Goal: Information Seeking & Learning: Check status

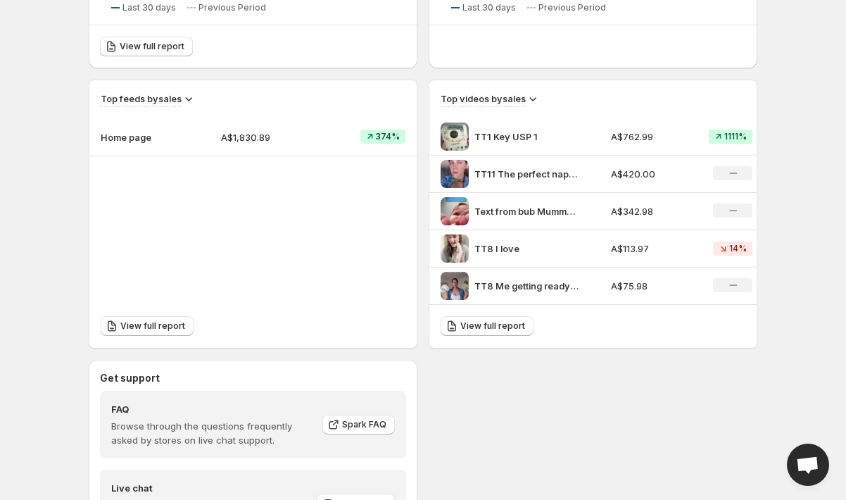
scroll to position [409, 0]
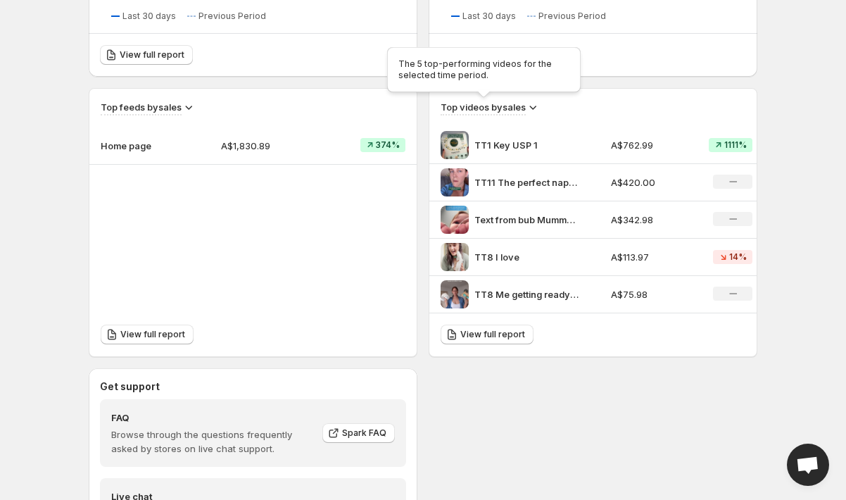
click at [512, 101] on h3 "Top videos by sales" at bounding box center [483, 107] width 85 height 14
click at [528, 105] on icon at bounding box center [533, 107] width 14 height 14
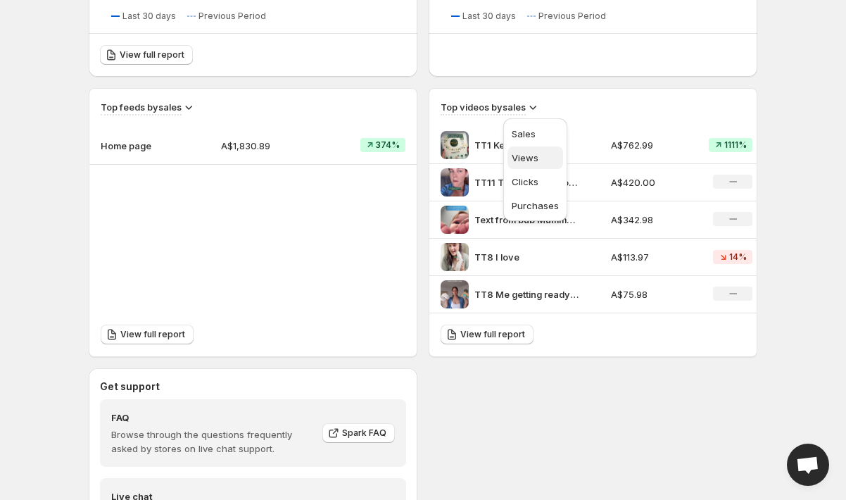
click at [536, 152] on span "Views" at bounding box center [525, 157] width 27 height 11
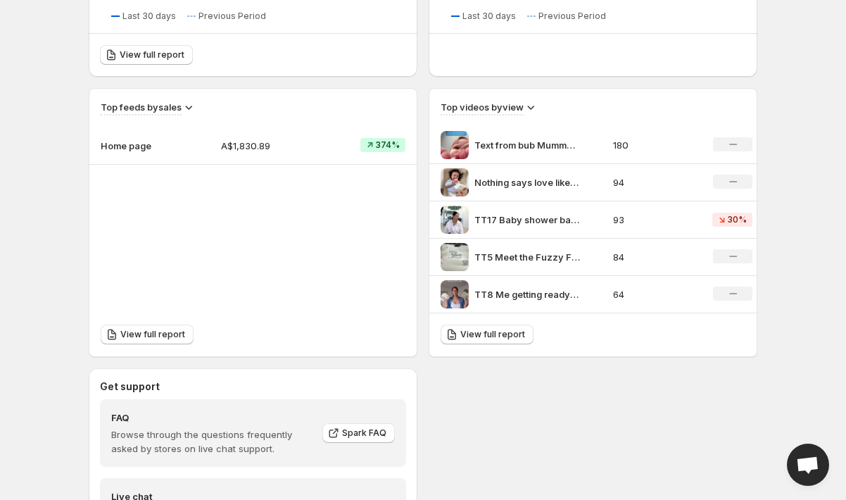
click at [529, 108] on icon at bounding box center [531, 107] width 14 height 14
click at [519, 135] on span "Sales" at bounding box center [521, 133] width 24 height 11
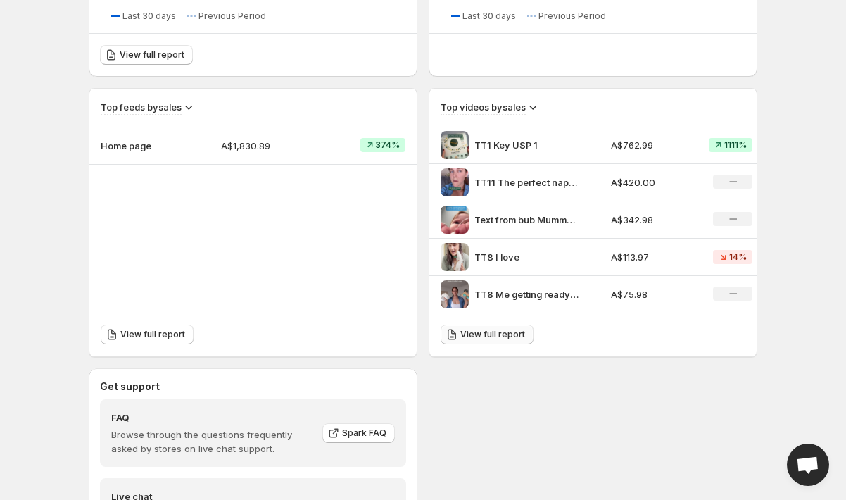
click at [507, 336] on span "View full report" at bounding box center [492, 334] width 65 height 11
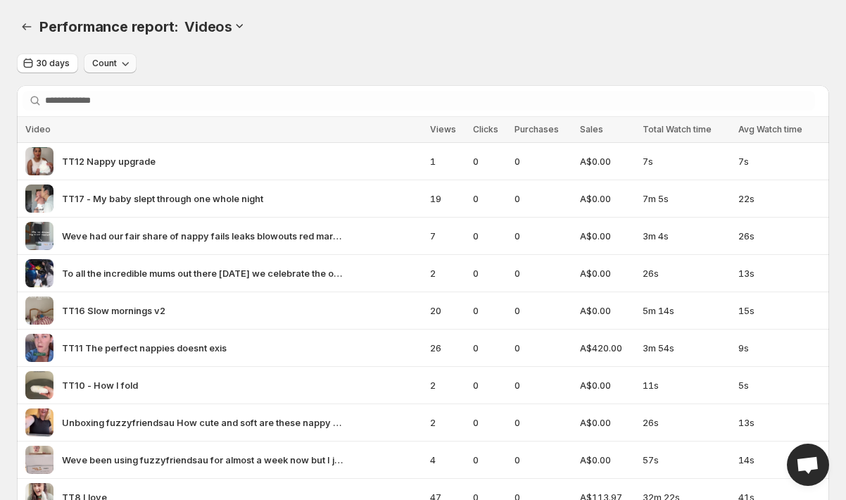
click at [101, 65] on span "Count" at bounding box center [104, 63] width 25 height 11
click at [97, 93] on span "Count" at bounding box center [97, 92] width 27 height 11
click at [58, 70] on button "30 days" at bounding box center [47, 63] width 61 height 20
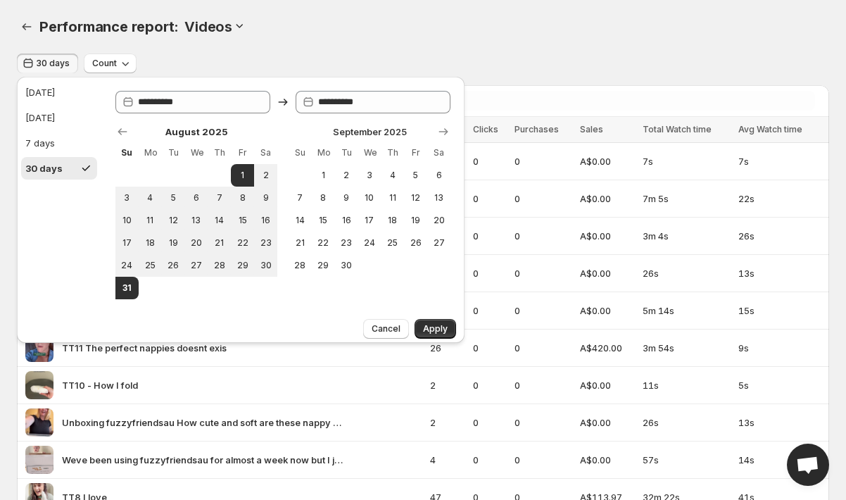
click at [177, 12] on div "Performance report: . This page is ready Performance report: Videos" at bounding box center [423, 26] width 812 height 53
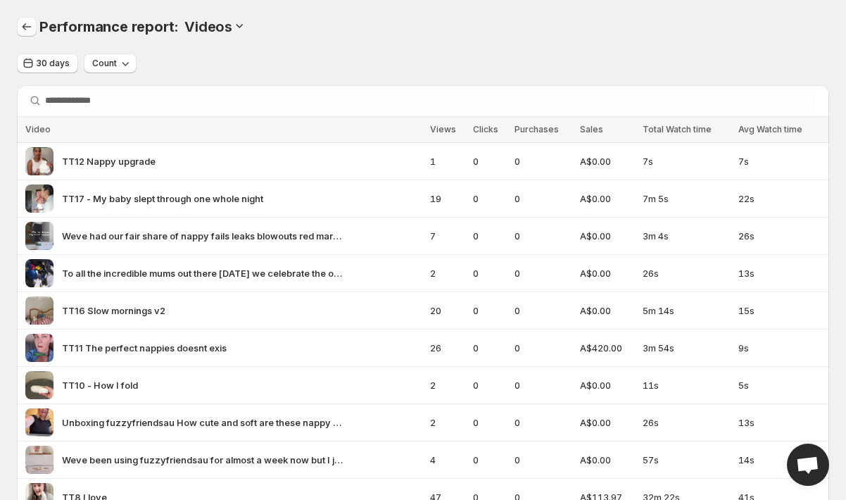
click at [27, 27] on icon "Performance report" at bounding box center [27, 27] width 14 height 14
